Goal: Information Seeking & Learning: Learn about a topic

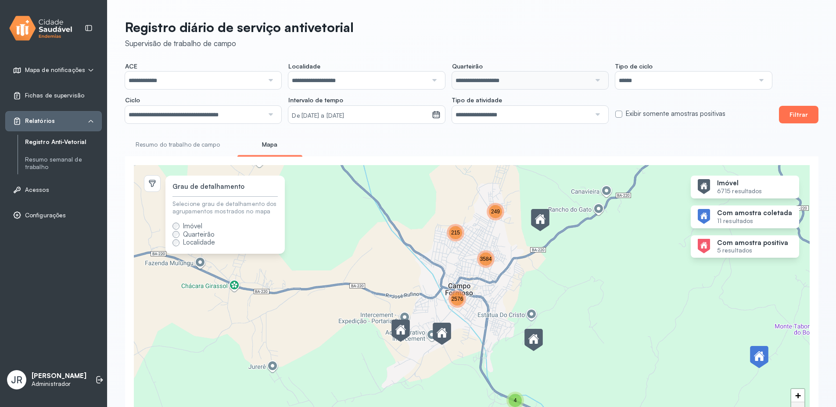
click at [796, 118] on button "Filtrar" at bounding box center [798, 115] width 39 height 18
click at [485, 261] on span "3584" at bounding box center [486, 259] width 12 height 6
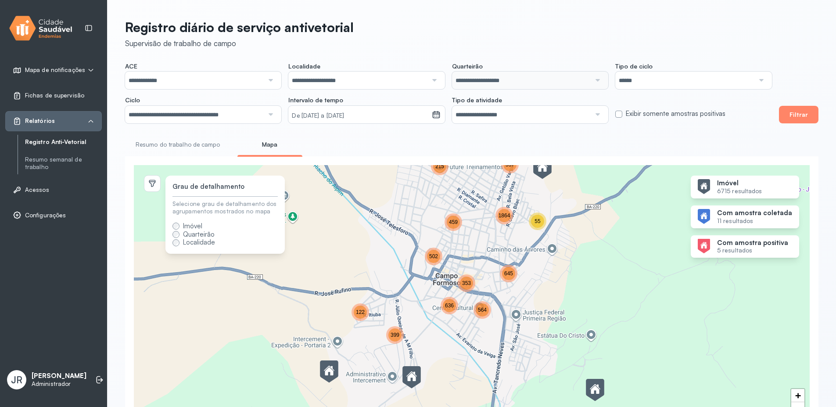
click at [505, 218] on span "1864" at bounding box center [504, 215] width 12 height 6
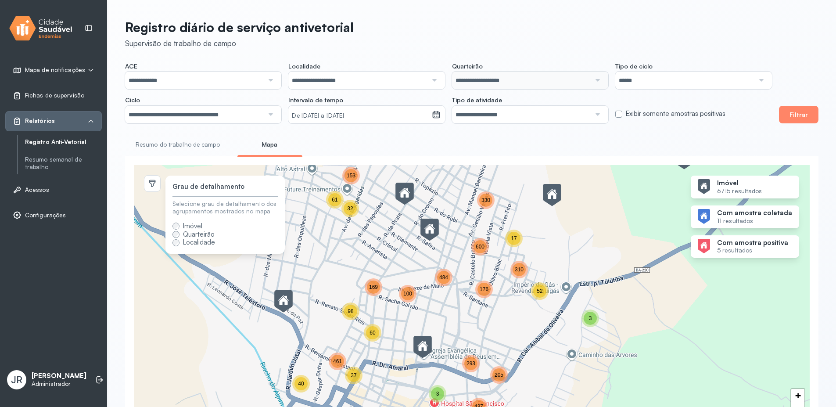
click at [483, 290] on span "176" at bounding box center [483, 289] width 9 height 6
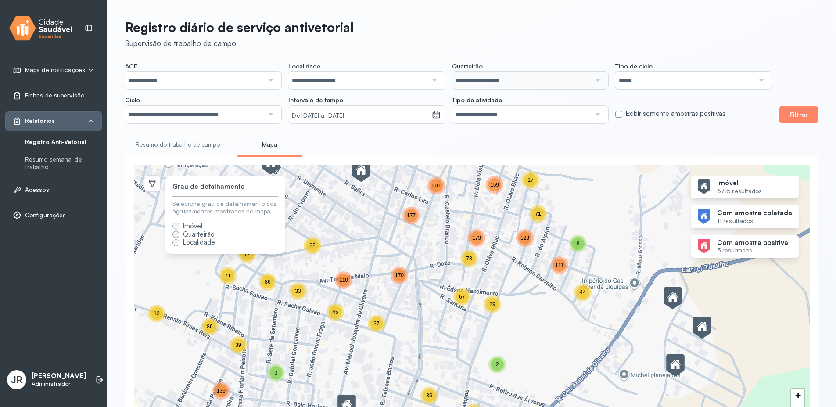
click at [465, 303] on div "67" at bounding box center [461, 296] width 13 height 13
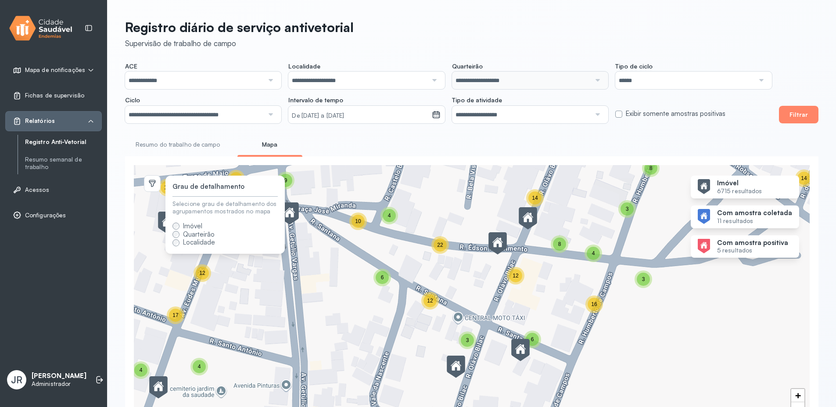
click at [438, 250] on div "22" at bounding box center [439, 244] width 13 height 13
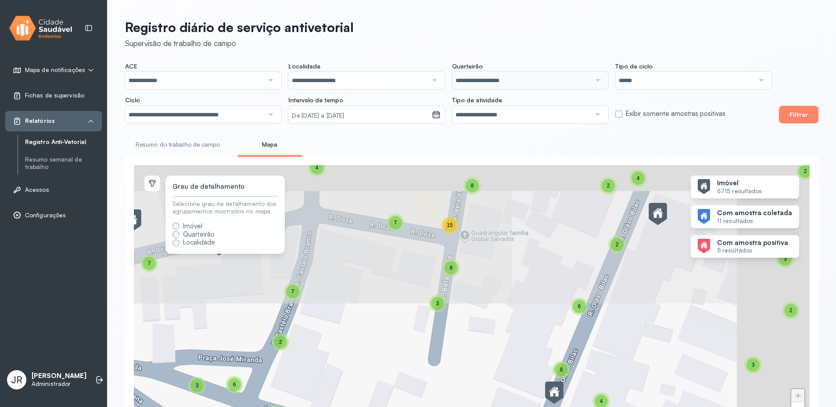
drag, startPoint x: 518, startPoint y: 268, endPoint x: 417, endPoint y: 406, distance: 171.7
click at [417, 406] on div "3 5 2 3 4 4 5 2 4 2 2 3 4 3 3 2 2 3 2 4 12 7 4 7 5 8 6 7 5 11 4 10 2 5 4 8 8 4 …" at bounding box center [472, 299] width 676 height 268
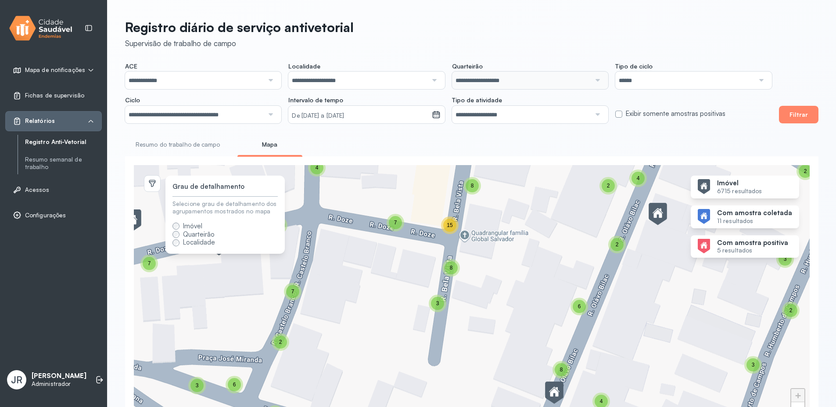
click at [452, 228] on span "15" at bounding box center [450, 225] width 6 height 6
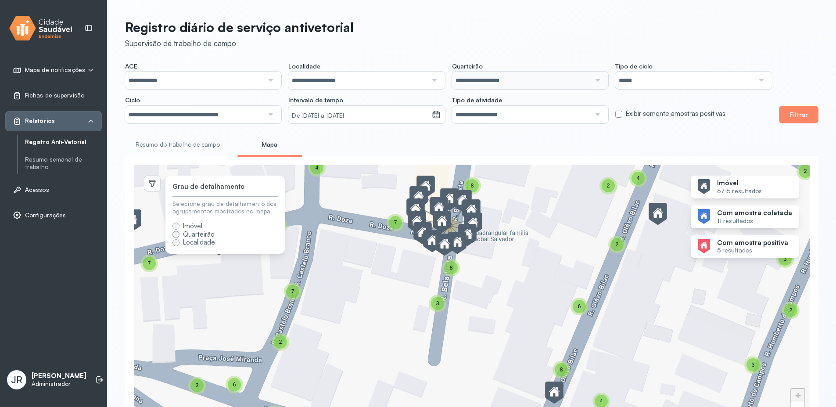
click at [500, 270] on div "3 5 2 3 4 4 5 2 4 2 2 3 2 4 12 7 4 7 5 8 6 7 5 11 4 10 2 5 4 8 8 4 13 3 2 3 3 2…" at bounding box center [472, 299] width 676 height 268
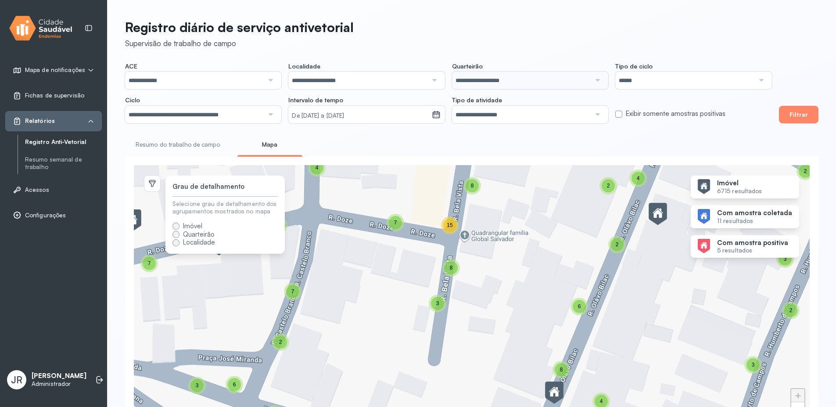
click at [393, 222] on div "7" at bounding box center [395, 222] width 13 height 13
click at [388, 276] on div "3 5 2 3 4 4 5 2 4 2 2 3 2 4 12 7 4 7 5 8 6 7 5 11 4 10 2 5 4 8 8 4 13 3 2 3 3 2…" at bounding box center [472, 299] width 676 height 268
click at [293, 294] on span "7" at bounding box center [292, 291] width 3 height 6
click at [295, 286] on img at bounding box center [302, 274] width 18 height 23
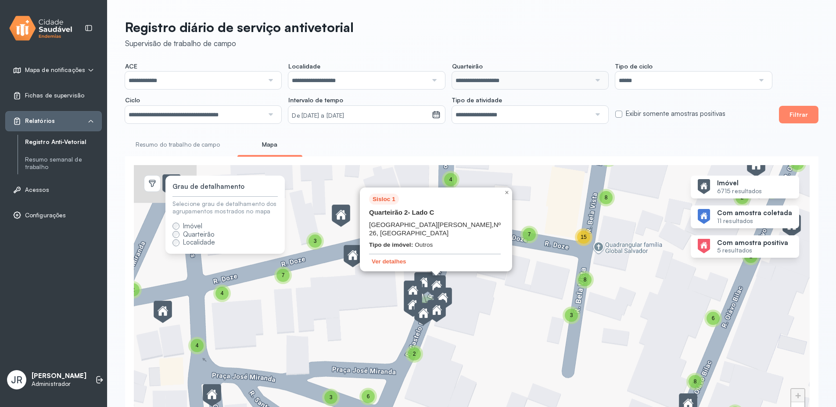
drag, startPoint x: 415, startPoint y: 289, endPoint x: 548, endPoint y: 301, distance: 134.3
click at [548, 301] on div "3 5 2 3 4 4 5 2 4 2 2 3 2 4 12 7 4 7 5 8 6 7 5 11 4 10 2 5 4 8 8 4 13 3 2 3 3 2…" at bounding box center [472, 299] width 676 height 268
click at [378, 263] on button "Ver detalhes" at bounding box center [389, 260] width 40 height 7
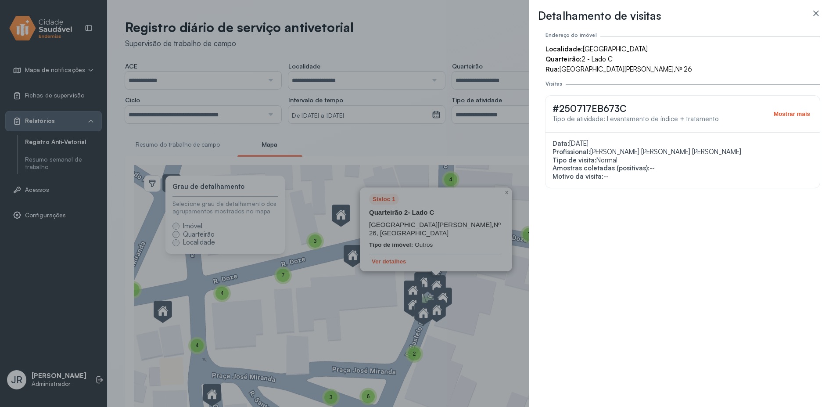
click at [780, 112] on button "Mostrar mais" at bounding box center [792, 113] width 42 height 7
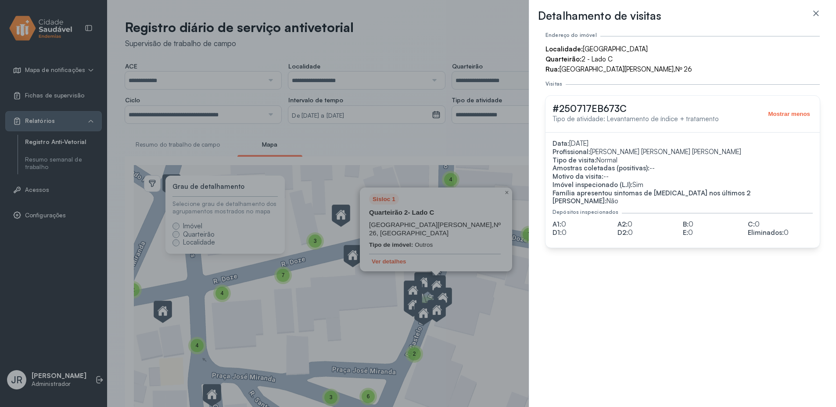
click at [478, 293] on div "Detalhamento de visitas Endereço do imóvel Localidade: [GEOGRAPHIC_DATA] Quarte…" at bounding box center [418, 203] width 836 height 407
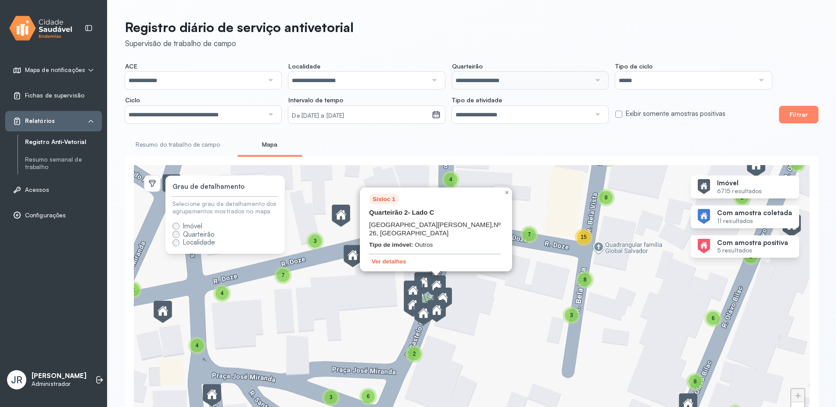
click at [490, 286] on div "3 4 4 5 2 4 2 3 2 4 12 7 4 7 5 6 7 5 11 4 10 2 5 4 8 8 4 13 3 2 3 3 2 3 3 4 2 2…" at bounding box center [472, 299] width 676 height 268
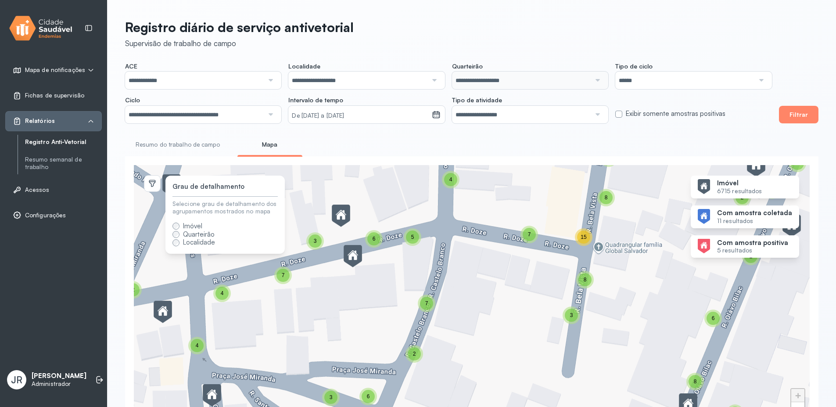
click at [428, 306] on span "7" at bounding box center [426, 303] width 3 height 6
click at [440, 331] on div "3 4 4 5 2 4 2 3 2 4 12 7 4 7 5 6 7 5 11 4 10 2 5 4 8 8 4 13 3 2 3 3 2 3 3 4 2 2…" at bounding box center [472, 299] width 676 height 268
click at [312, 243] on div "3" at bounding box center [314, 240] width 13 height 13
click at [326, 259] on div "3 4 4 5 2 4 2 3 2 4 12 7 4 7 5 6 7 5 11 4 10 2 5 4 8 8 4 13 3 2 3 3 2 3 3 4 2 2…" at bounding box center [472, 299] width 676 height 268
click at [315, 247] on div "3" at bounding box center [314, 240] width 13 height 13
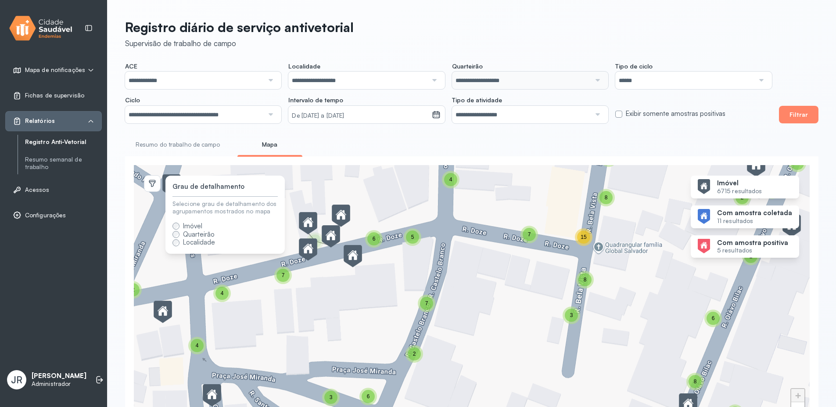
click at [421, 209] on div "3 4 4 5 2 4 2 3 2 4 12 7 4 7 5 6 7 5 11 4 10 2 5 4 8 8 4 13 3 2 3 3 2 3 3 4 2 2…" at bounding box center [472, 299] width 676 height 268
click at [339, 218] on img at bounding box center [341, 215] width 18 height 23
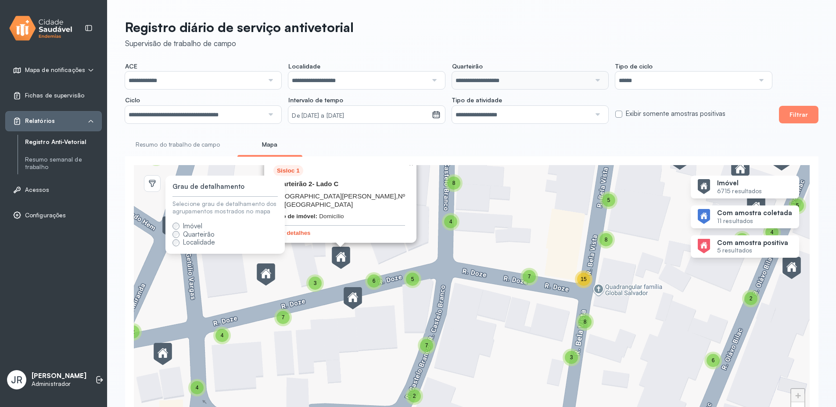
click at [342, 258] on img at bounding box center [341, 258] width 18 height 23
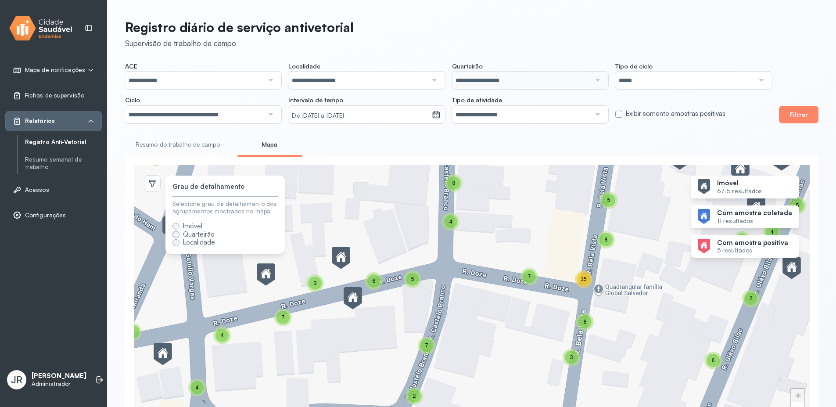
click at [346, 300] on img at bounding box center [352, 298] width 18 height 23
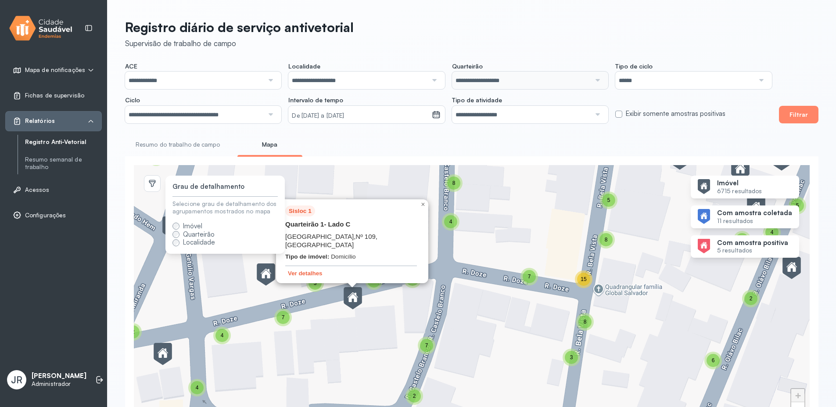
click at [322, 325] on div "3 4 4 5 2 2 4 12 7 4 7 5 6 7 5 11 4 10 2 5 4 8 8 4 13 3 2 3 3 2 3 3 4 2 2 3 6 3…" at bounding box center [472, 299] width 676 height 268
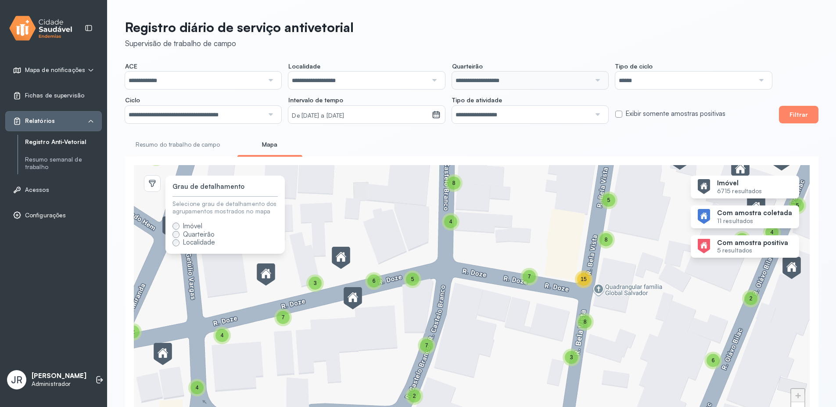
click at [313, 289] on div "3" at bounding box center [314, 282] width 13 height 13
click at [321, 314] on div "3 4 4 5 2 2 4 12 7 4 7 5 6 7 5 11 4 10 2 5 4 8 8 4 13 3 2 3 3 2 3 3 4 2 2 3 6 3…" at bounding box center [472, 299] width 676 height 268
